Goal: Check status

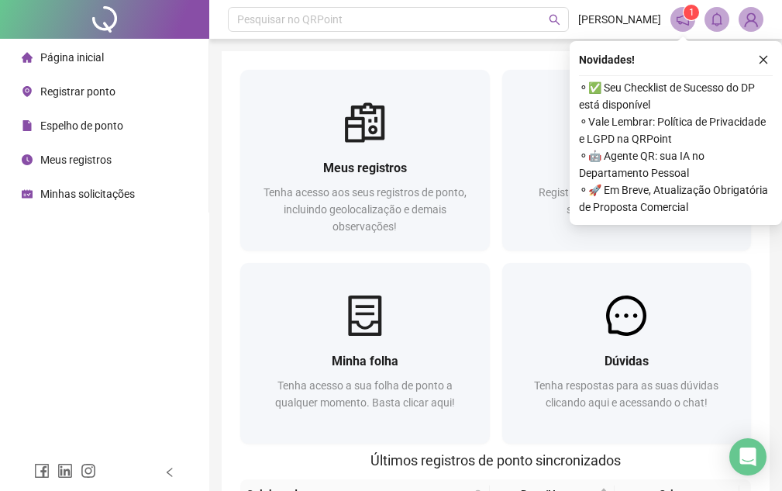
click at [67, 88] on span "Registrar ponto" at bounding box center [77, 91] width 75 height 12
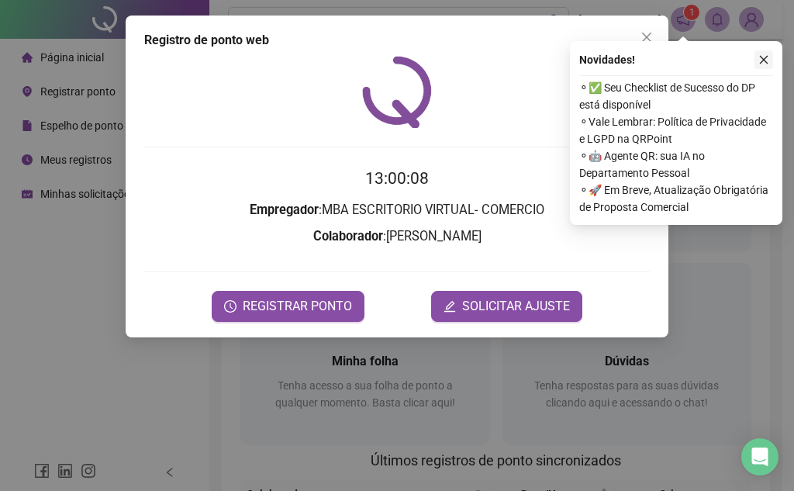
click at [771, 61] on button "button" at bounding box center [763, 59] width 19 height 19
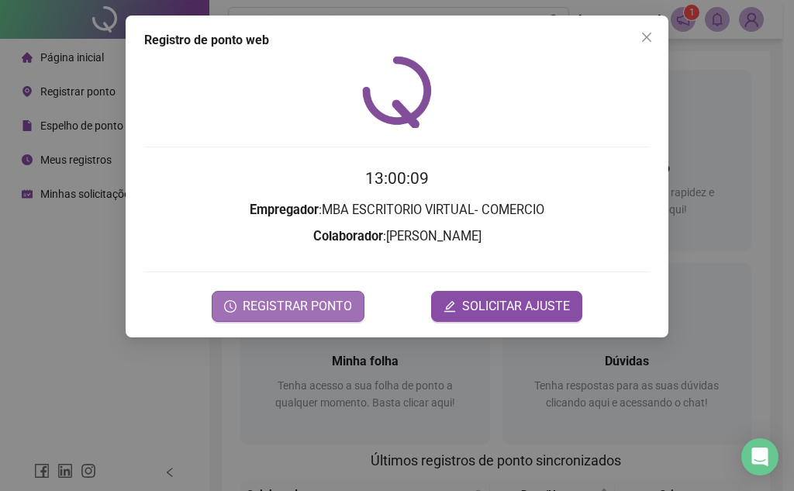
click at [255, 321] on button "REGISTRAR PONTO" at bounding box center [288, 306] width 153 height 31
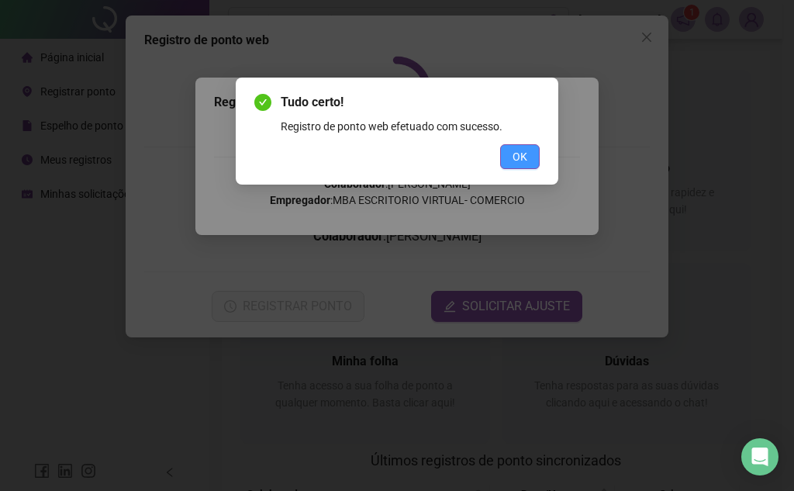
click at [538, 166] on button "OK" at bounding box center [520, 156] width 40 height 25
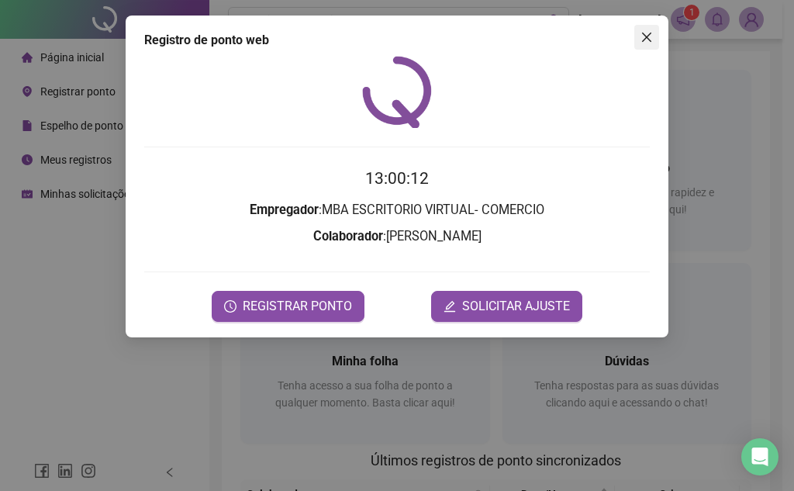
click at [647, 42] on icon "close" at bounding box center [646, 37] width 12 height 12
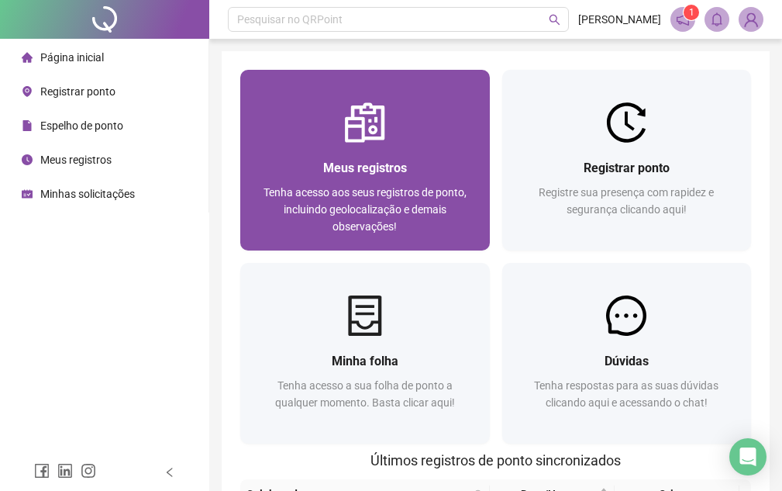
click at [419, 192] on span "Tenha acesso aos seus registros de ponto, incluindo geolocalização e demais obs…" at bounding box center [365, 209] width 203 height 47
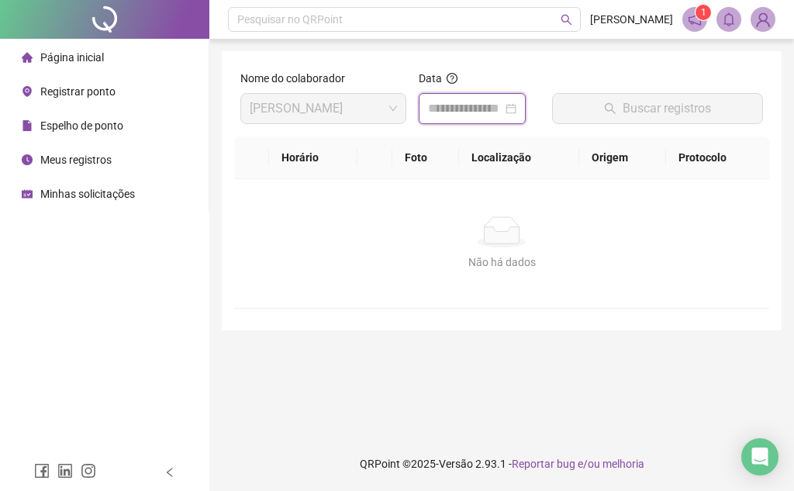
click at [455, 102] on input at bounding box center [465, 108] width 74 height 19
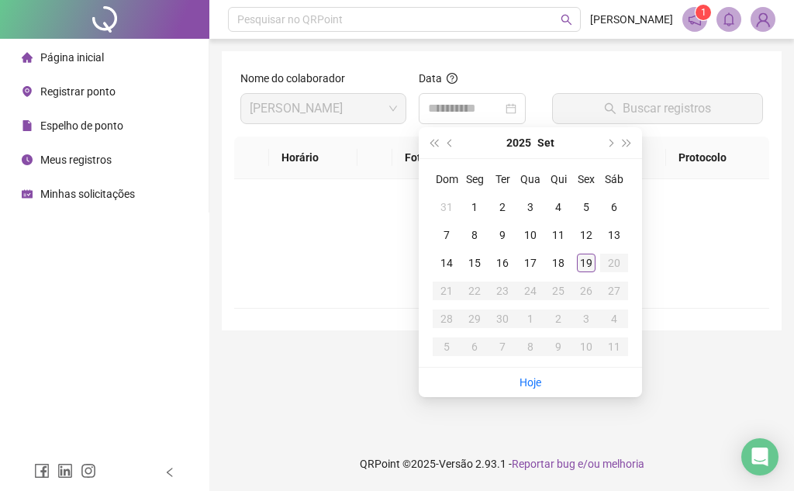
click at [580, 264] on div "19" at bounding box center [586, 263] width 19 height 19
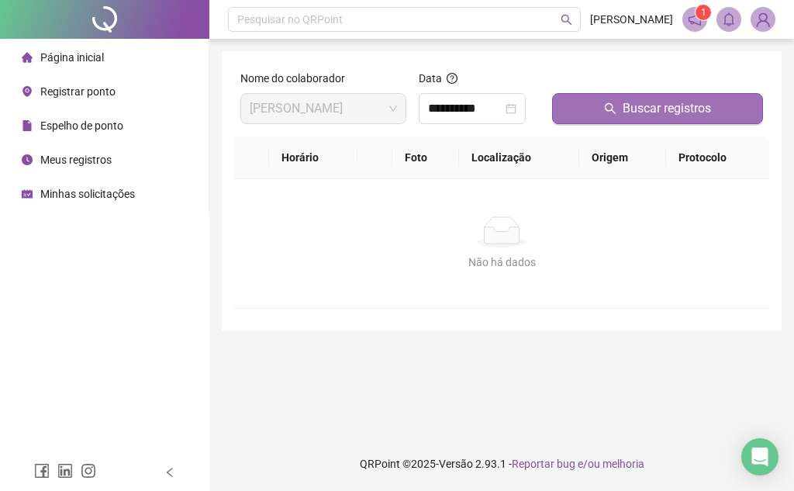
click at [614, 106] on icon "search" at bounding box center [610, 108] width 12 height 12
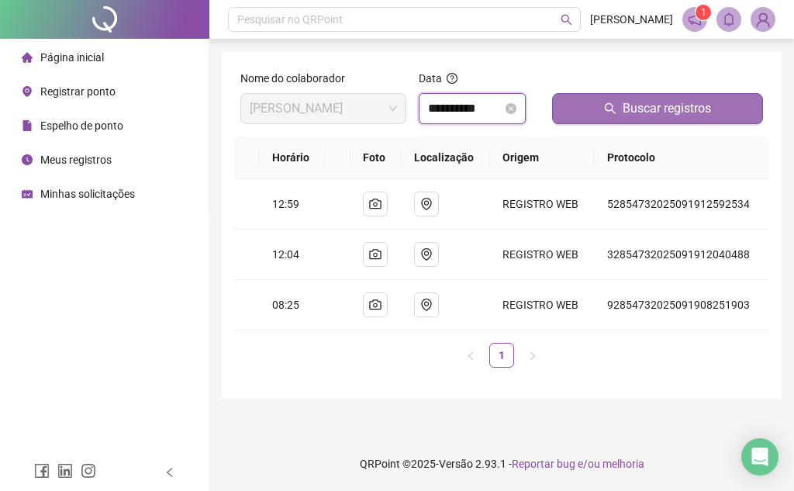
click at [450, 106] on input "**********" at bounding box center [465, 108] width 74 height 19
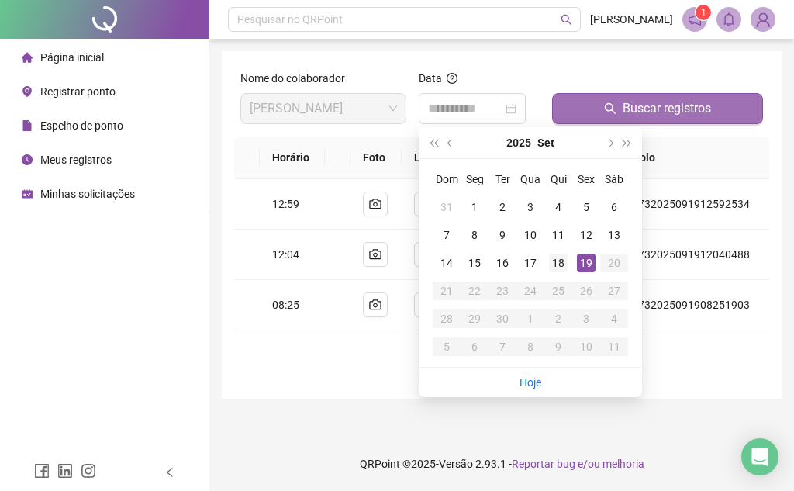
click at [568, 263] on td "18" at bounding box center [558, 263] width 28 height 28
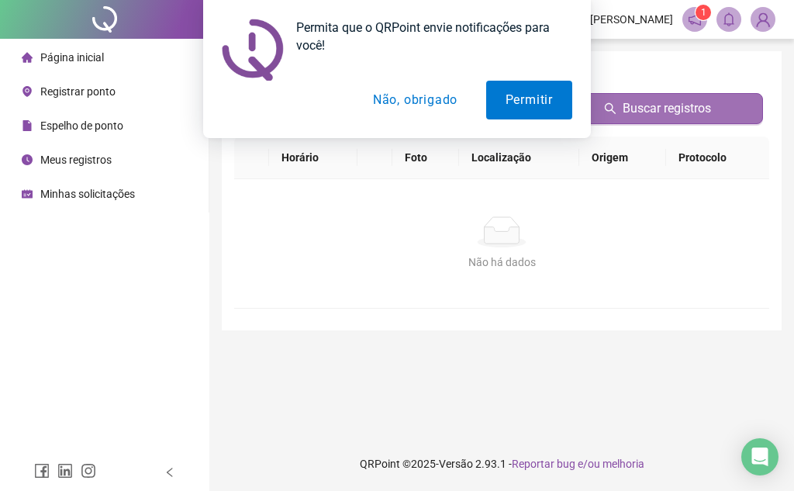
click at [633, 107] on div "Permita que o QRPoint envie notificações para você! Permitir Não, obrigado" at bounding box center [397, 69] width 794 height 138
drag, startPoint x: 383, startPoint y: 104, endPoint x: 445, endPoint y: 102, distance: 62.1
click at [383, 103] on button "Não, obrigado" at bounding box center [415, 100] width 123 height 39
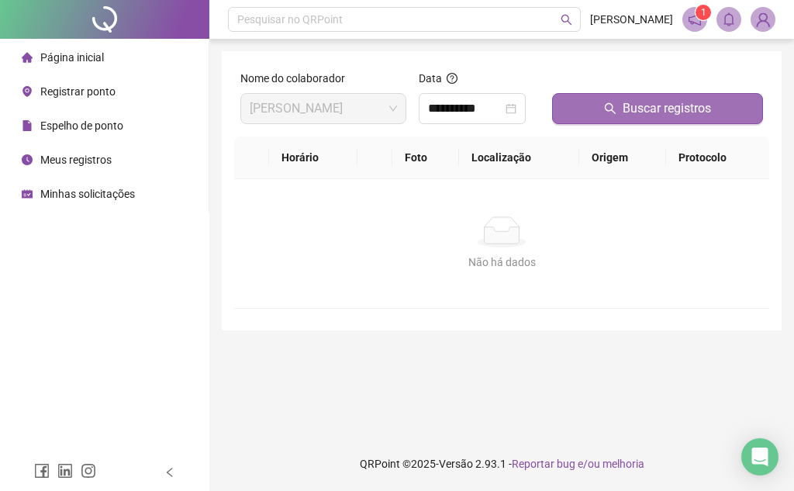
click at [591, 105] on button "Buscar registros" at bounding box center [657, 108] width 211 height 31
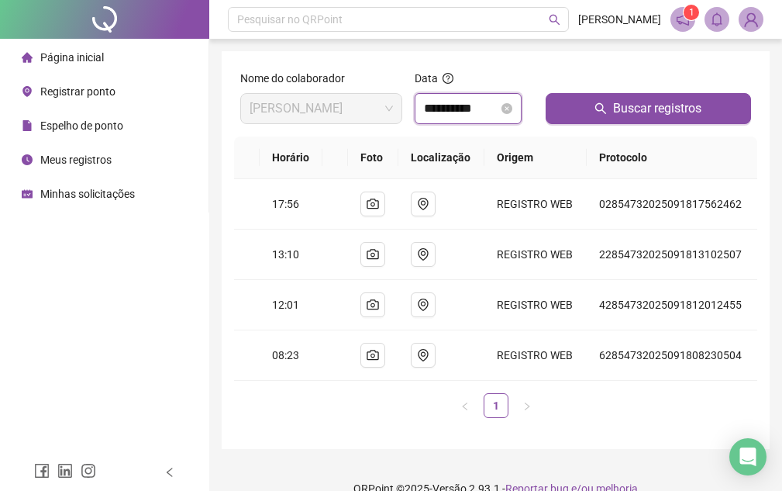
click at [477, 110] on input "**********" at bounding box center [461, 108] width 74 height 19
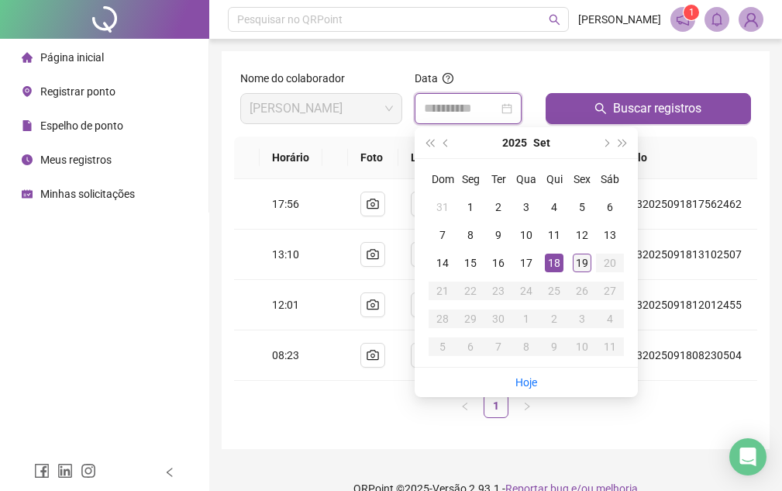
type input "**********"
drag, startPoint x: 587, startPoint y: 268, endPoint x: 603, endPoint y: 156, distance: 112.8
click at [587, 267] on div "19" at bounding box center [582, 263] width 19 height 19
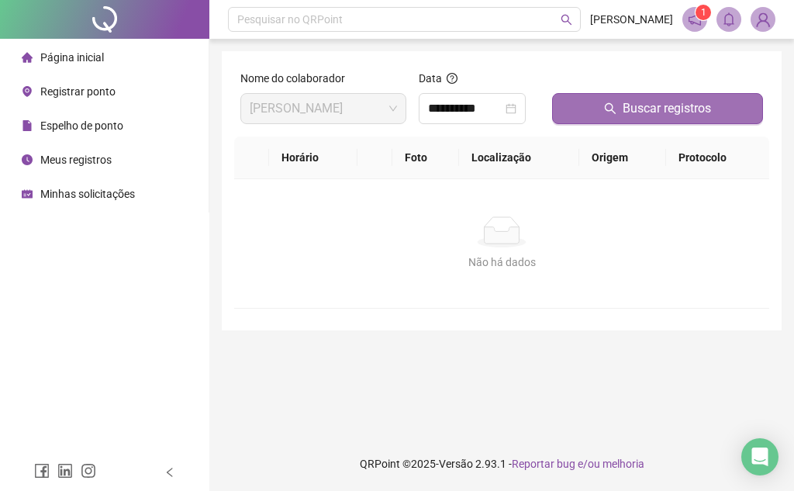
click at [611, 100] on button "Buscar registros" at bounding box center [657, 108] width 211 height 31
